Goal: Register for event/course

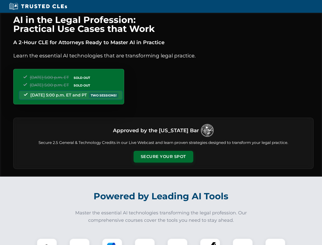
click at [163, 157] on button "Secure Your Spot" at bounding box center [164, 157] width 60 height 12
click at [47, 242] on img at bounding box center [47, 248] width 15 height 15
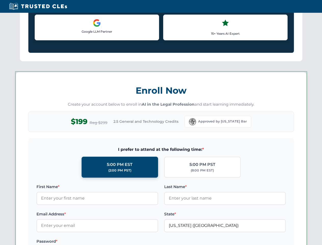
click at [112, 242] on label "Password *" at bounding box center [97, 241] width 122 height 6
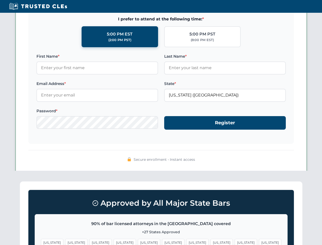
click at [235, 242] on span "[US_STATE]" at bounding box center [246, 242] width 22 height 7
